Goal: Find specific page/section: Find specific page/section

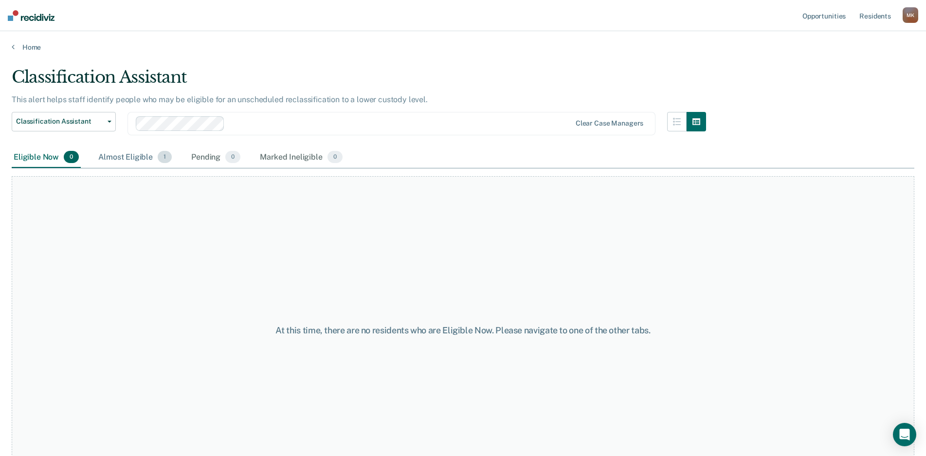
click at [119, 155] on div "Almost Eligible 1" at bounding box center [134, 157] width 77 height 21
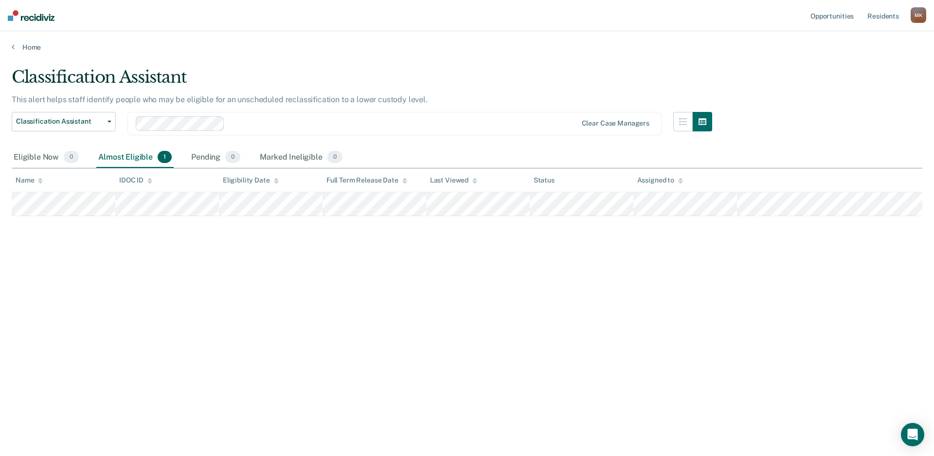
click at [564, 286] on div "Classification Assistant This alert helps staff identify people who may be elig…" at bounding box center [467, 225] width 910 height 316
click at [249, 365] on div "Classification Assistant This alert helps staff identify people who may be elig…" at bounding box center [467, 225] width 910 height 316
click at [108, 362] on div "Classification Assistant This alert helps staff identify people who may be elig…" at bounding box center [467, 225] width 910 height 316
click at [231, 385] on div "Classification Assistant This alert helps staff identify people who may be elig…" at bounding box center [467, 240] width 910 height 347
